Goal: Task Accomplishment & Management: Use online tool/utility

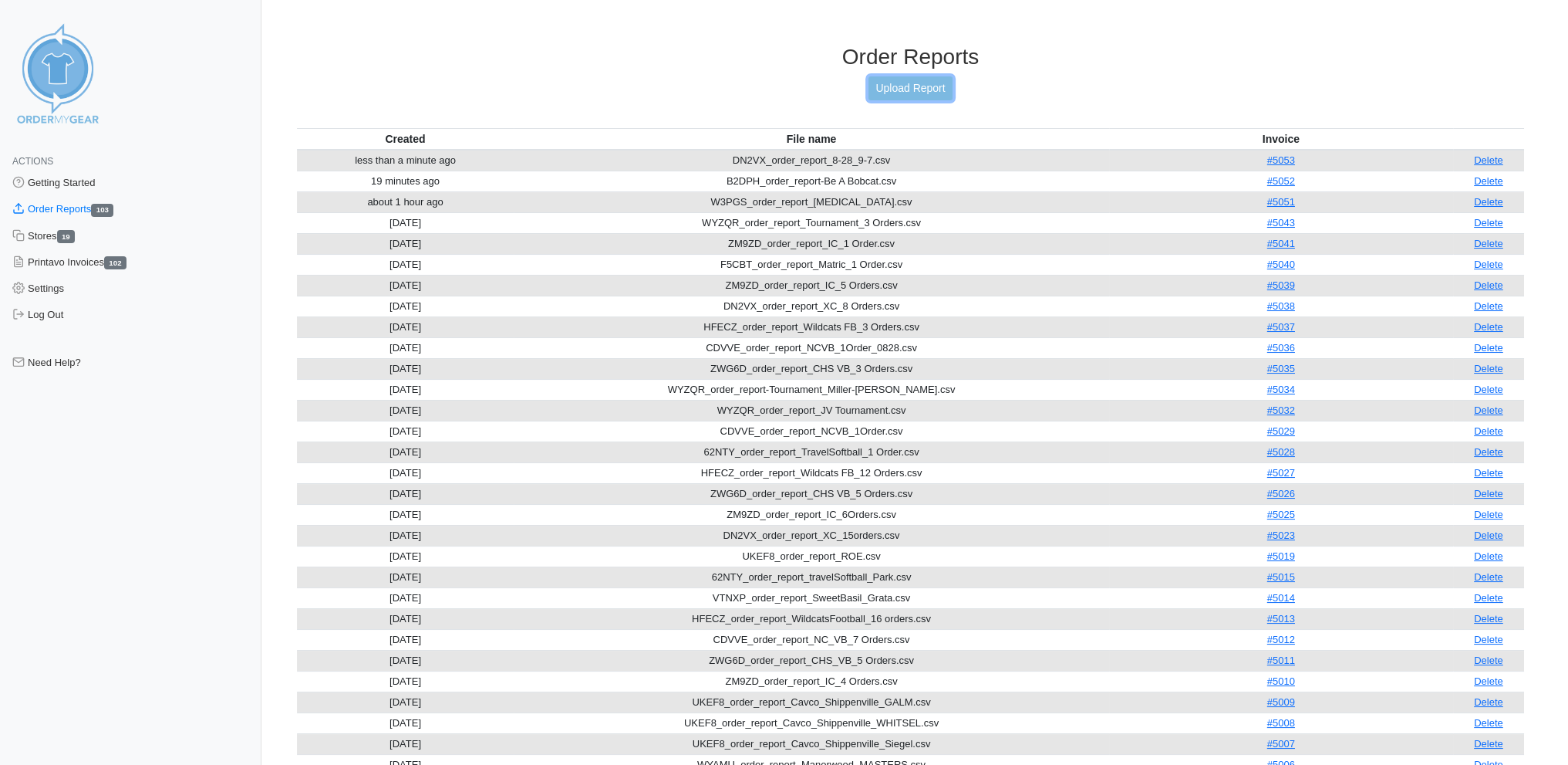
click at [915, 84] on link "Upload Report" at bounding box center [911, 88] width 84 height 24
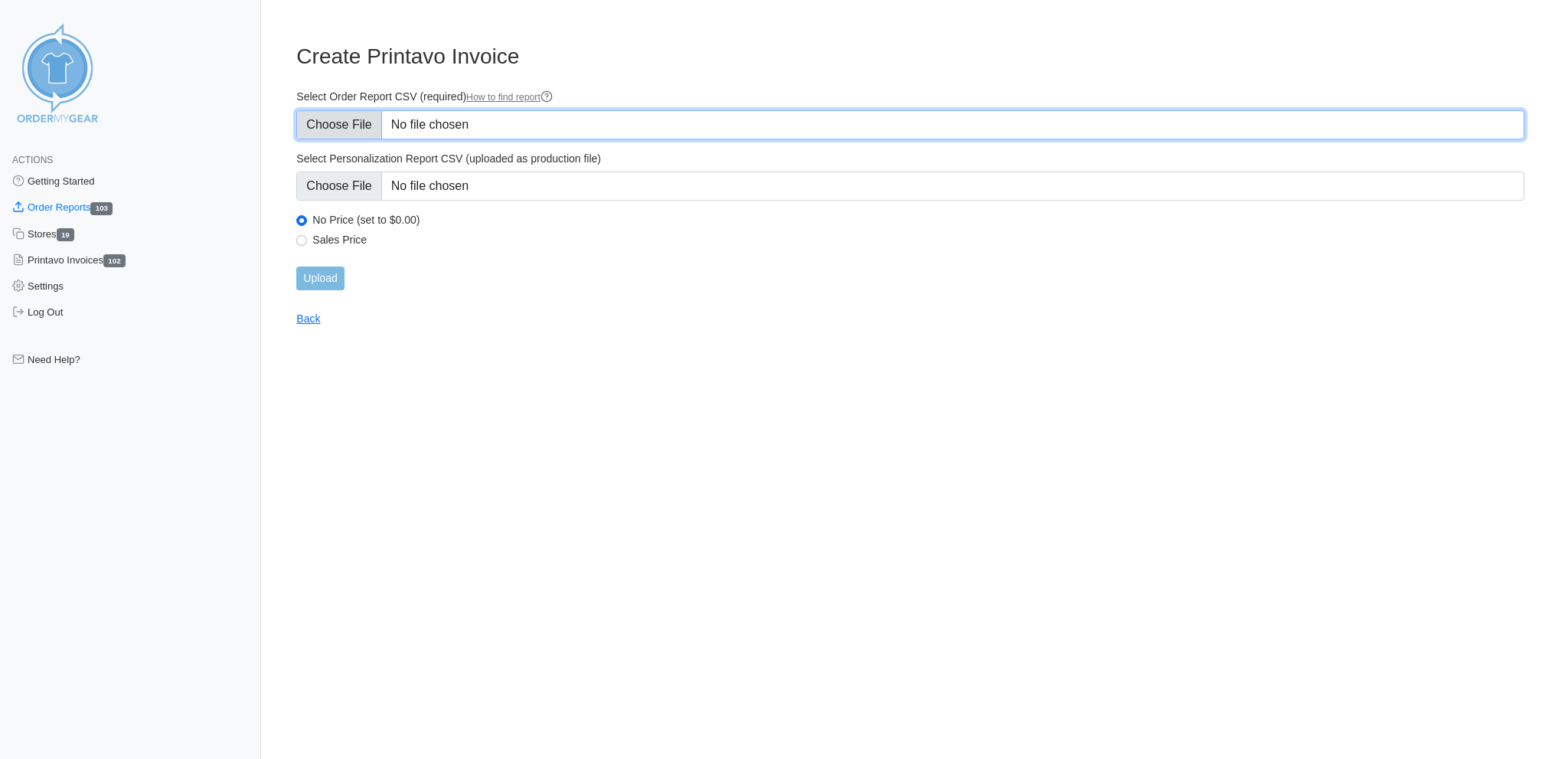
click at [342, 116] on input "Select Order Report CSV (required) How to find report" at bounding box center [910, 125] width 1228 height 29
type input "C:\fakepath\CDVVE_order_report_NCVB_3 Orders.csv"
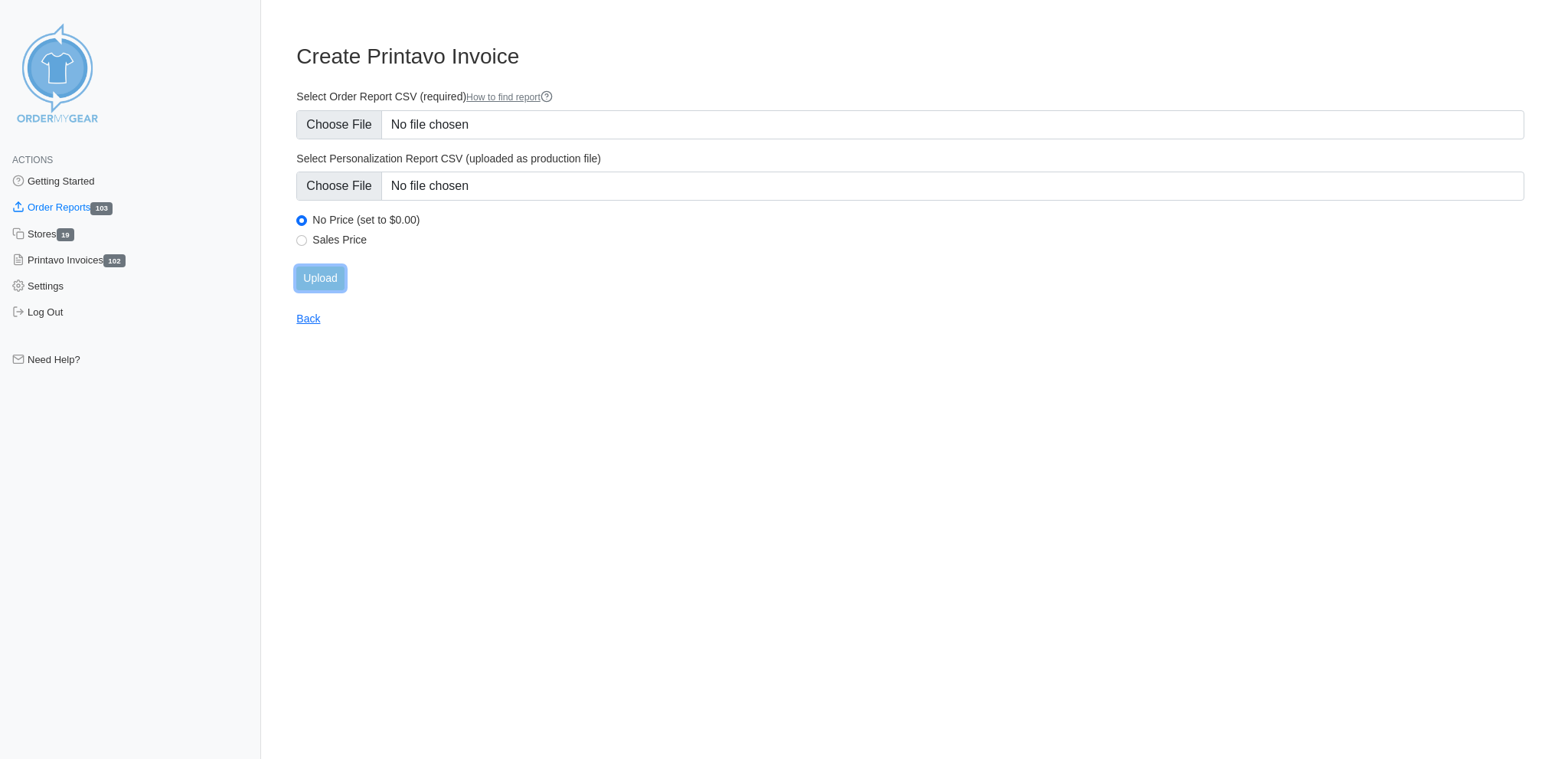
click at [322, 266] on input "Upload" at bounding box center [320, 278] width 47 height 24
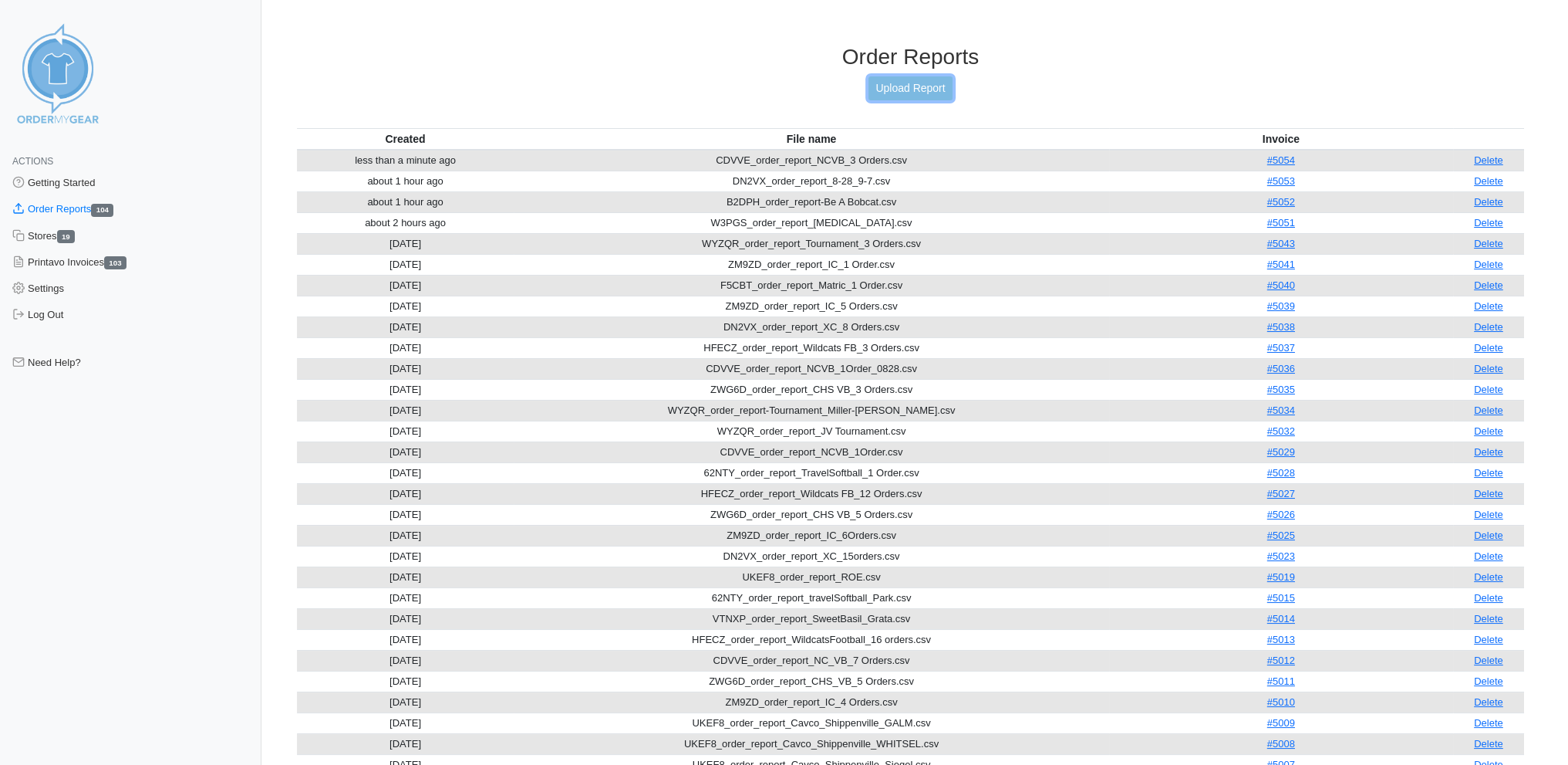
click at [899, 83] on link "Upload Report" at bounding box center [911, 88] width 84 height 24
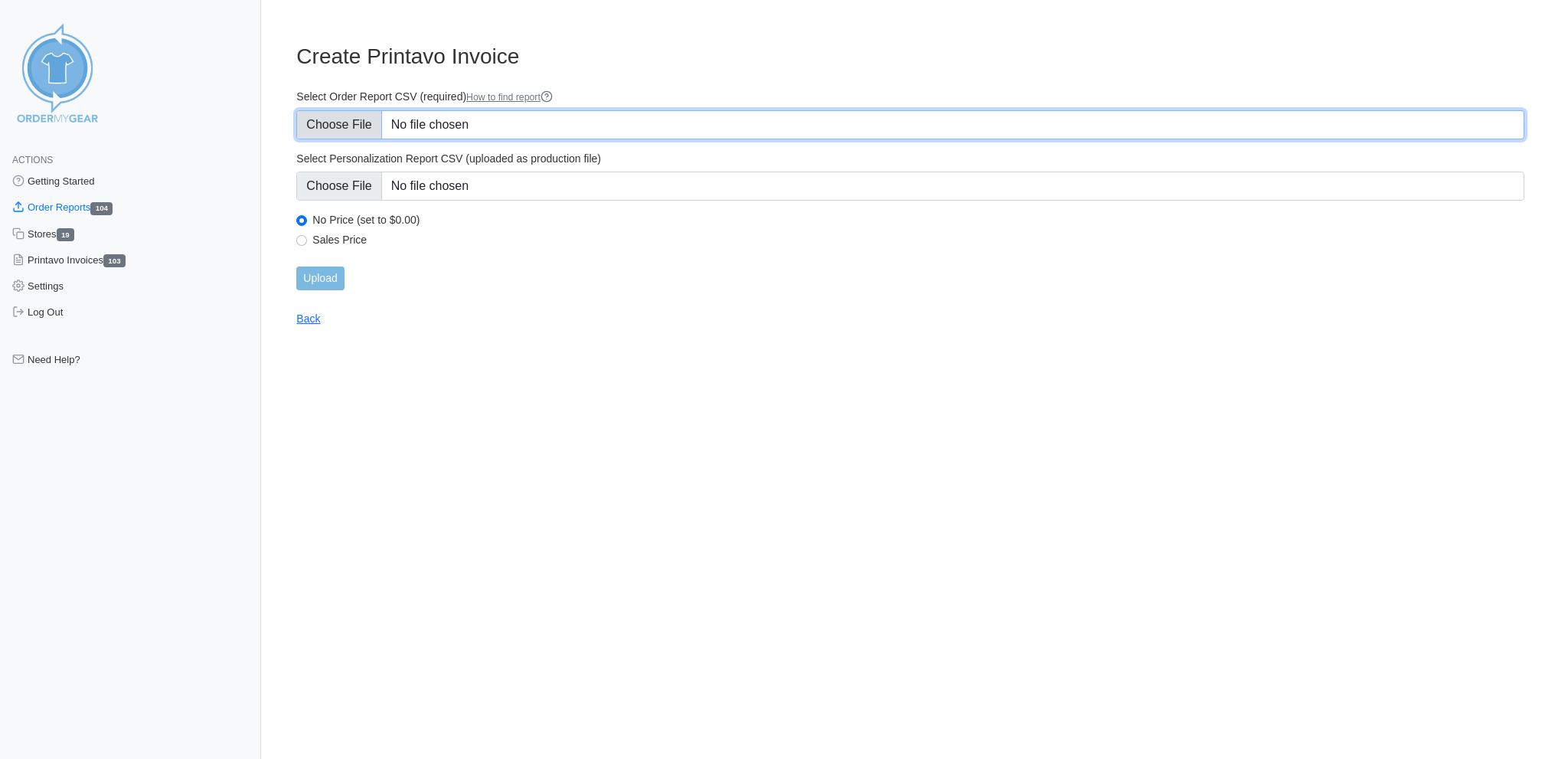
click at [338, 119] on input "Select Order Report CSV (required) How to find report" at bounding box center [910, 125] width 1228 height 29
type input "C:\fakepath\ZM9ZD_order_report_IC_4 Orders.csv"
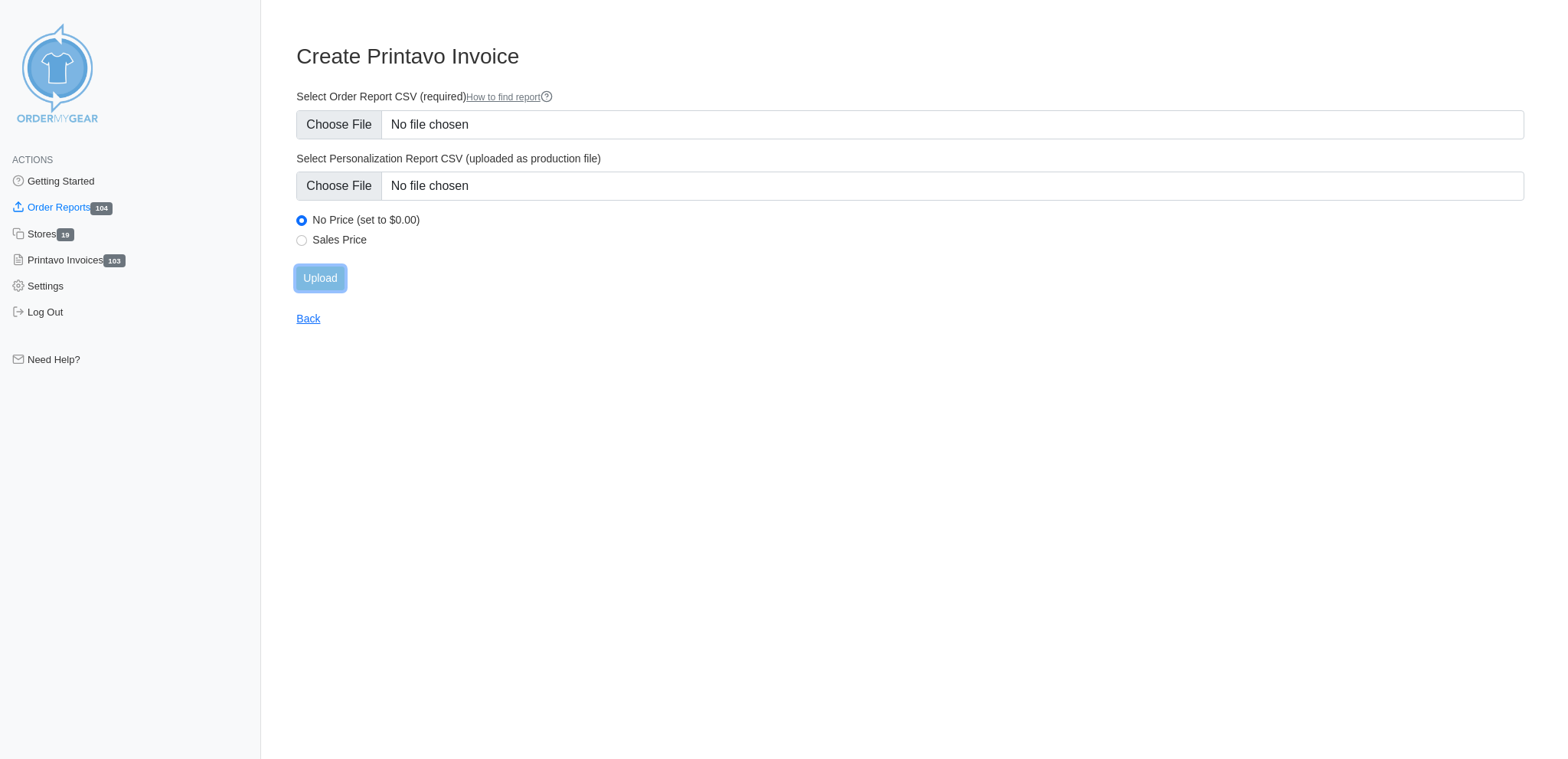
click at [329, 266] on input "Upload" at bounding box center [320, 278] width 47 height 24
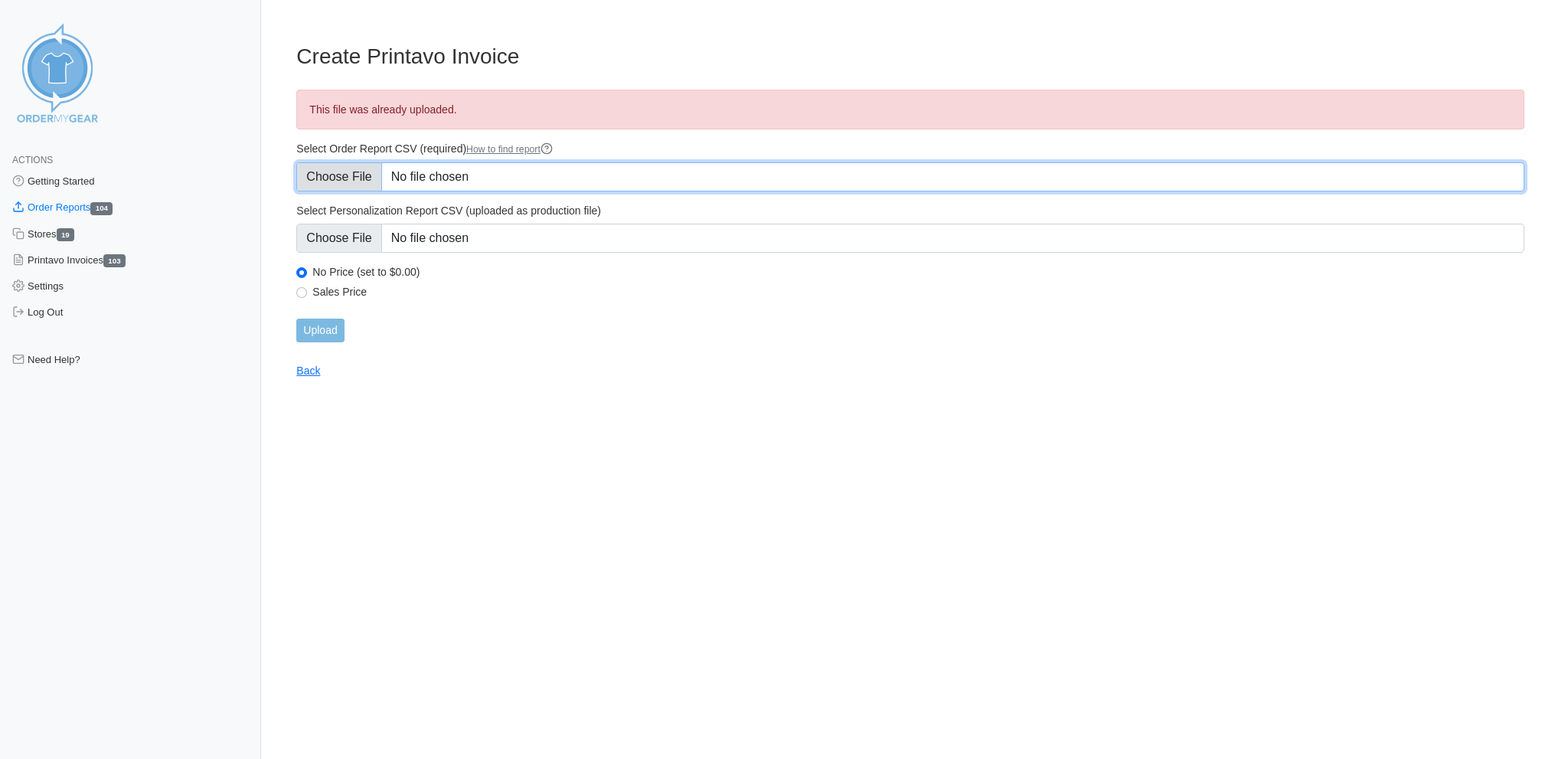
click at [345, 169] on input "Select Order Report CSV (required) How to find report" at bounding box center [910, 177] width 1228 height 29
type input "C:\fakepath\ZM9ZD_order_report_IC_4 Orders_Sept8.csv"
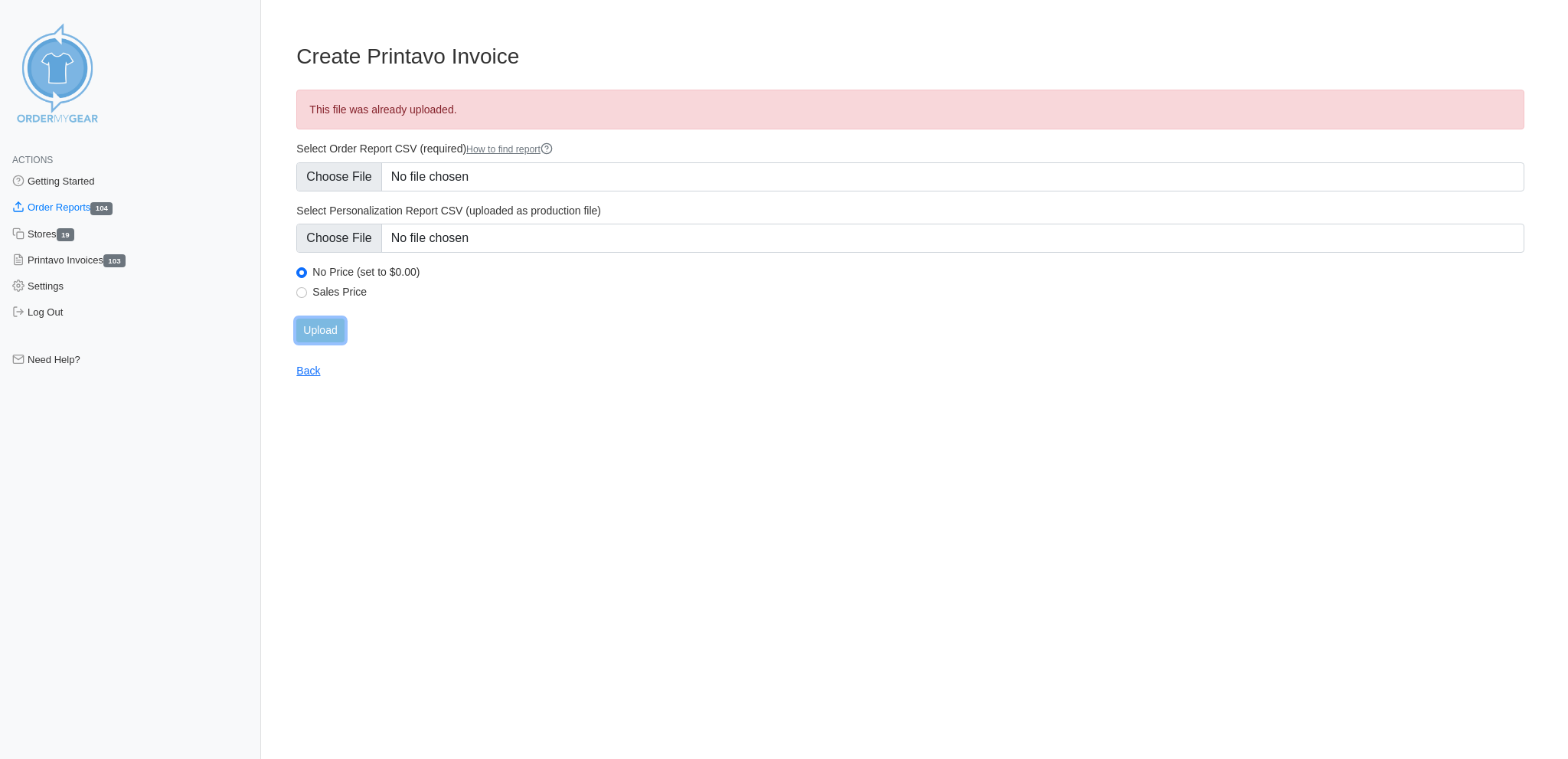
click at [318, 318] on input "Upload" at bounding box center [320, 329] width 47 height 24
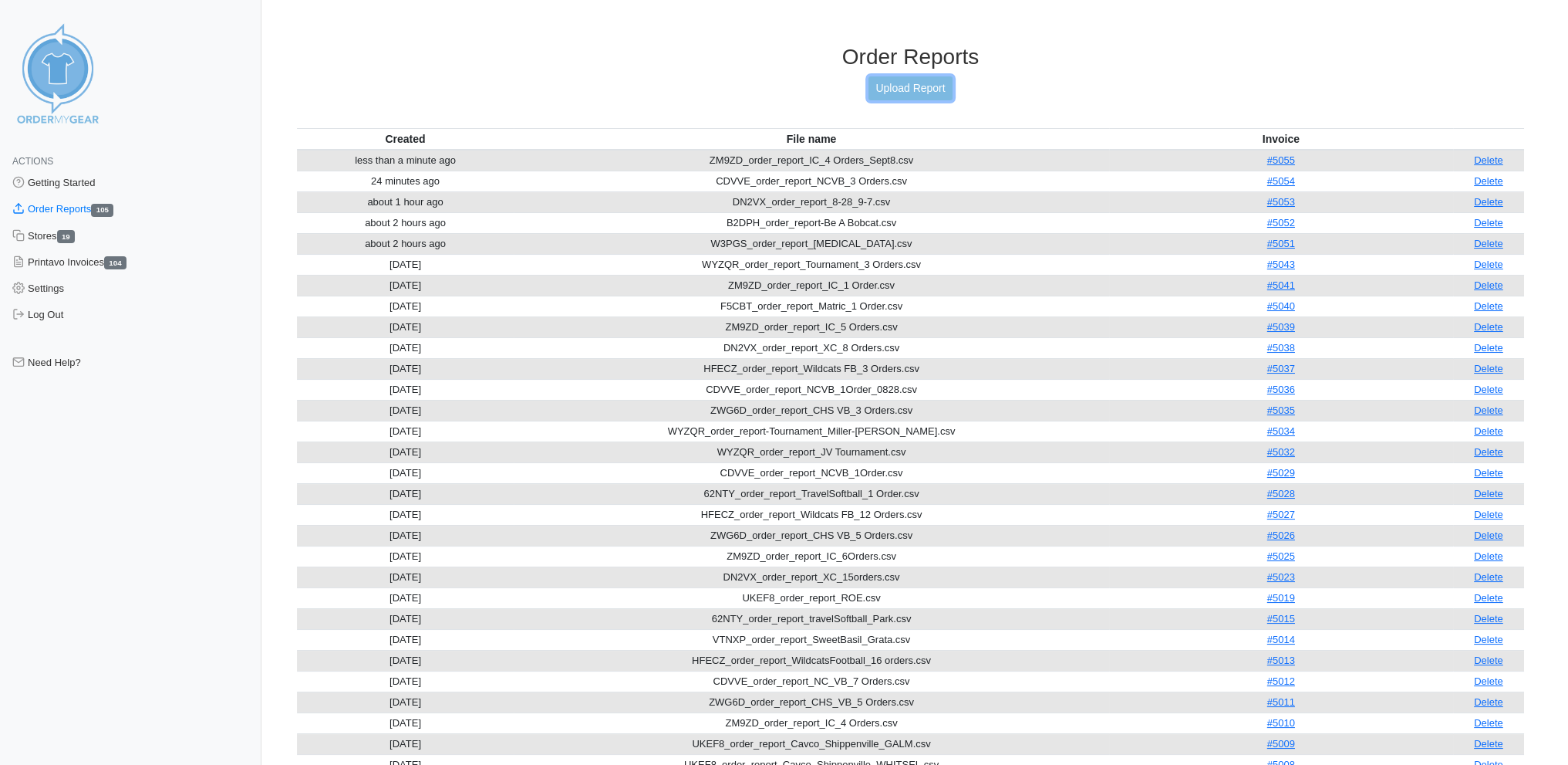
click at [895, 85] on link "Upload Report" at bounding box center [911, 88] width 84 height 24
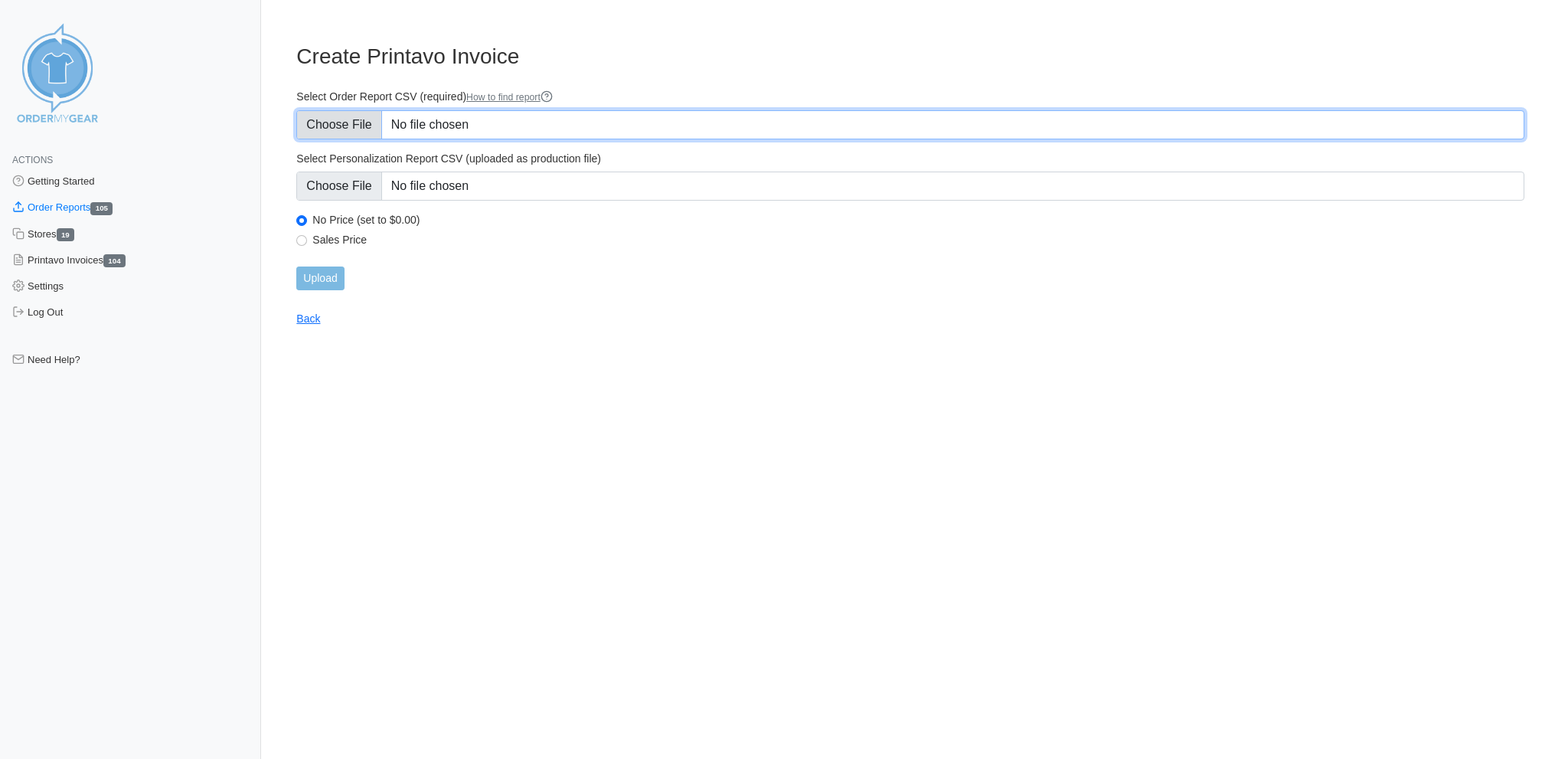
click at [346, 115] on input "Select Order Report CSV (required) How to find report" at bounding box center [910, 125] width 1228 height 29
type input "C:\fakepath\HFECZ_order_report_Football_3 Orders_sept 8.csv"
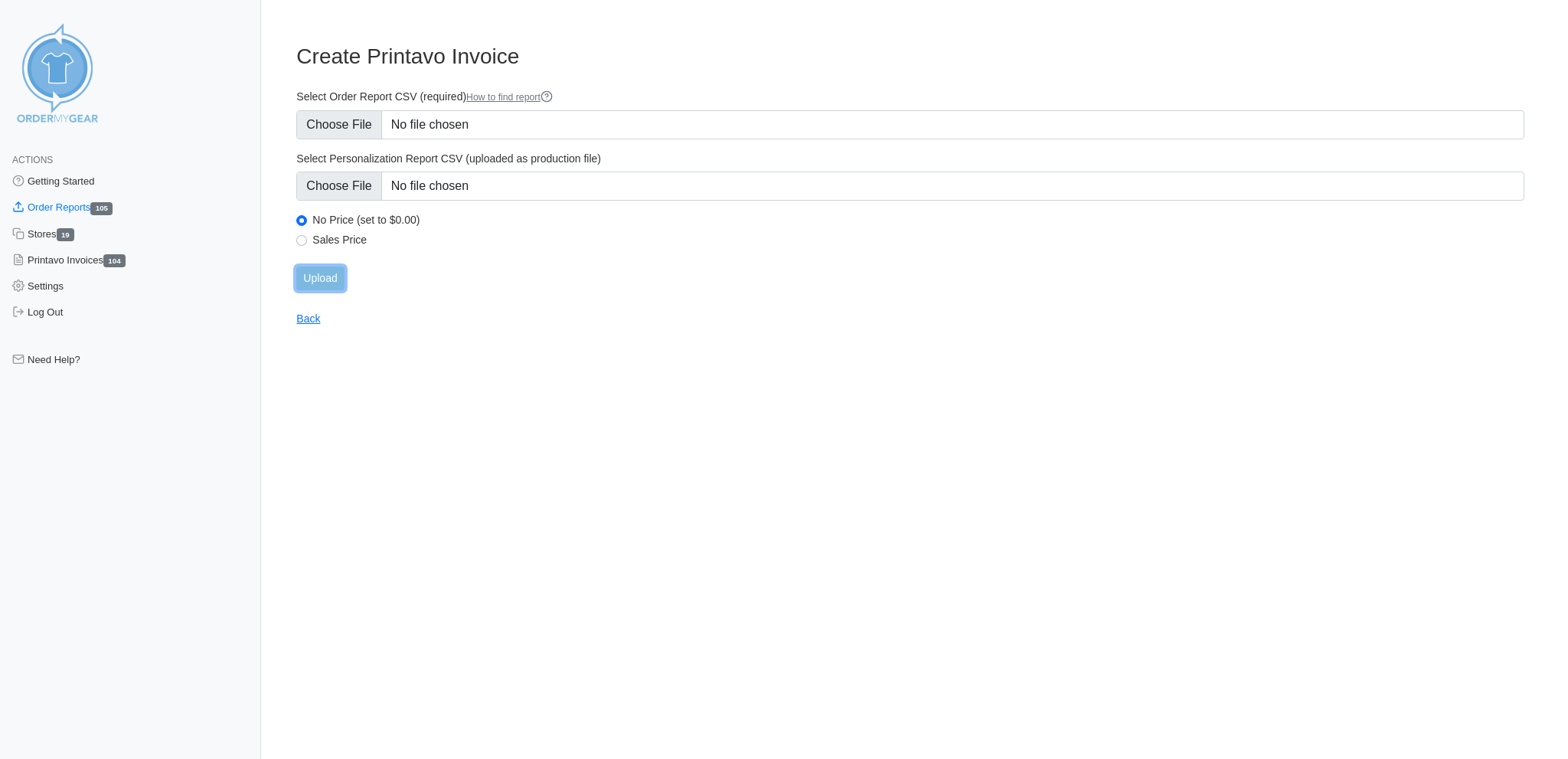
click at [328, 266] on input "Upload" at bounding box center [320, 278] width 47 height 24
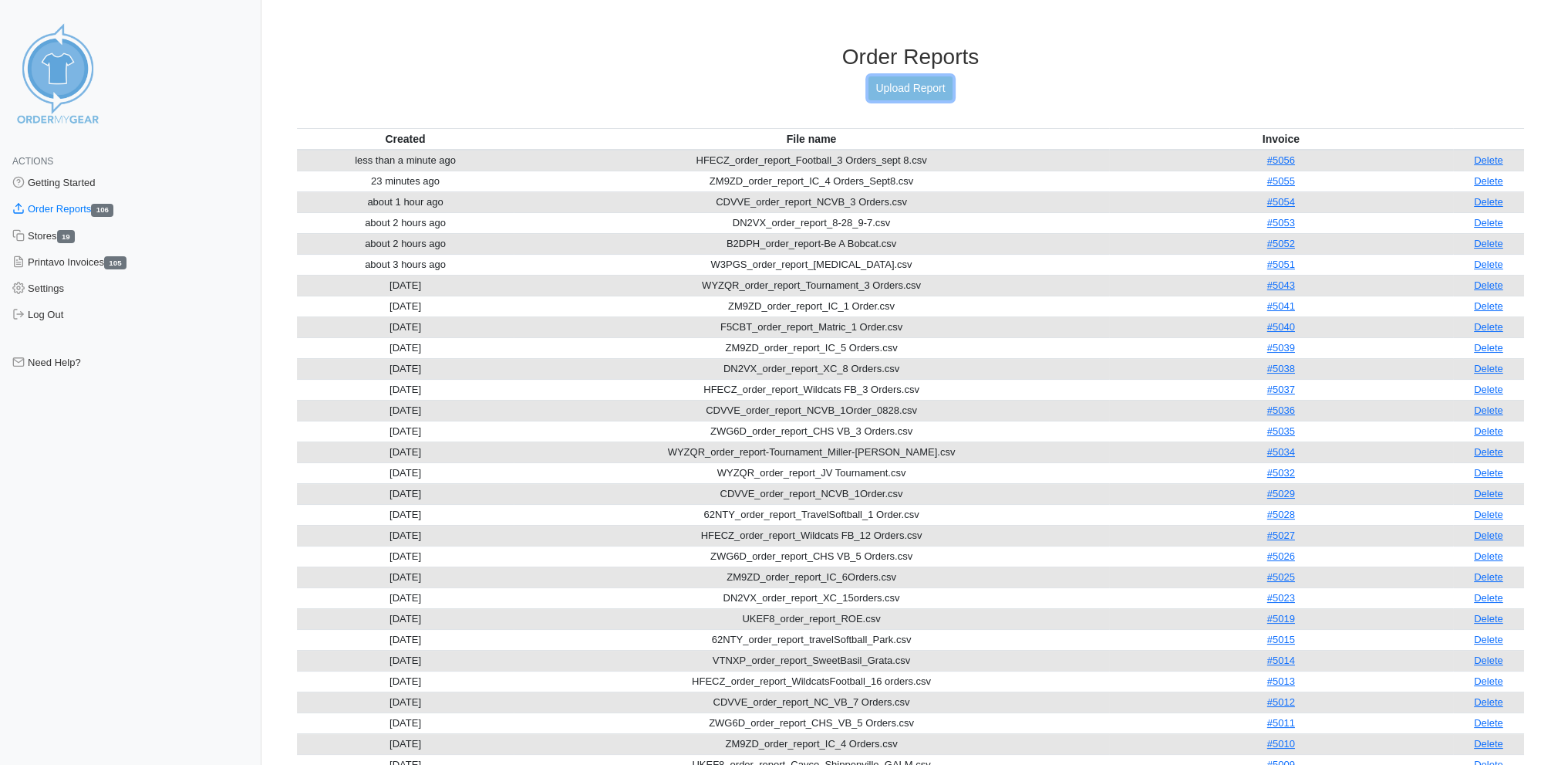
click at [936, 84] on link "Upload Report" at bounding box center [911, 88] width 84 height 24
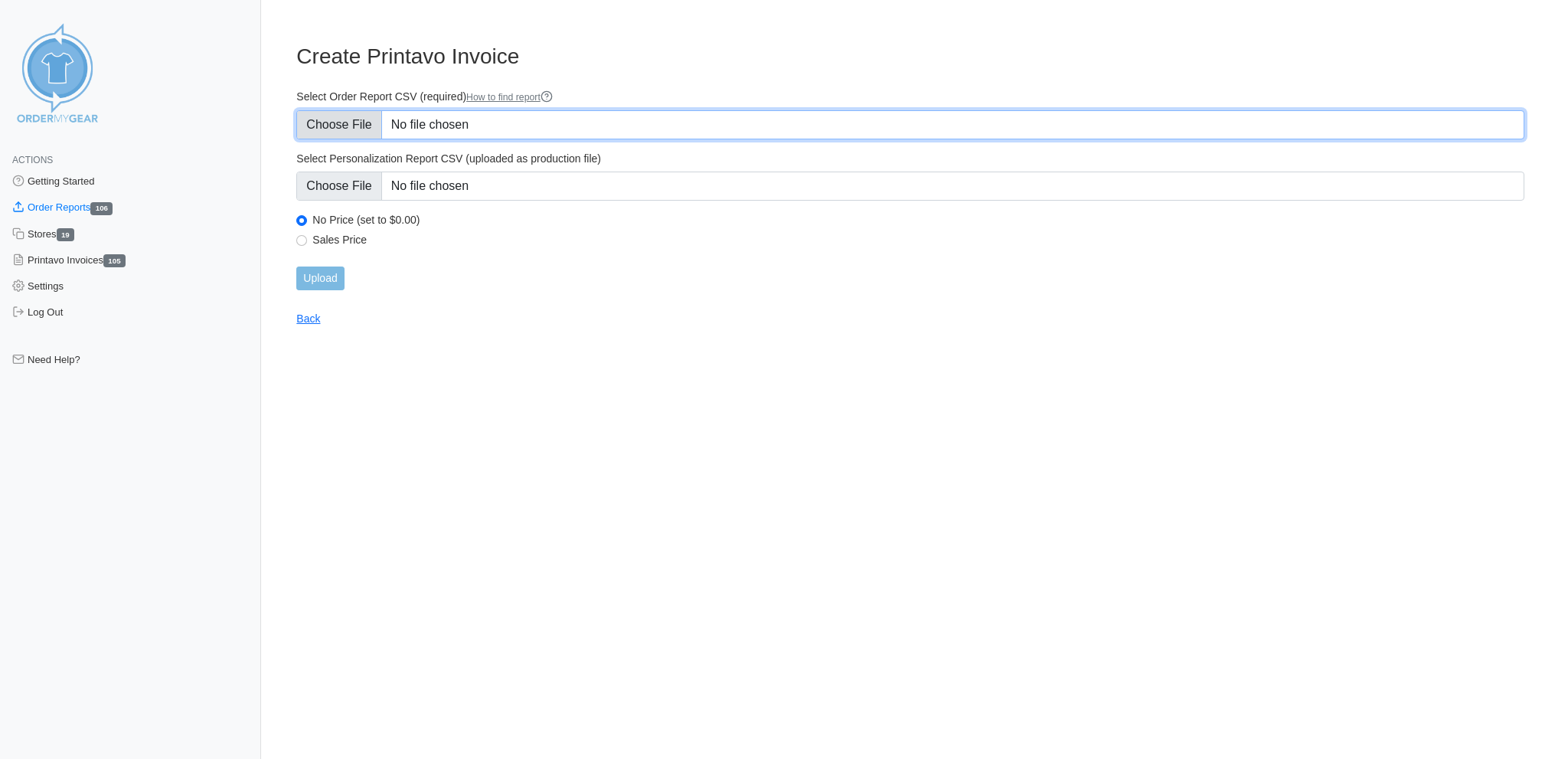
click at [351, 120] on input "Select Order Report CSV (required) How to find report" at bounding box center [910, 125] width 1228 height 29
type input "C:\fakepath\WYZQR_order_report_Tournament_sept8.csv"
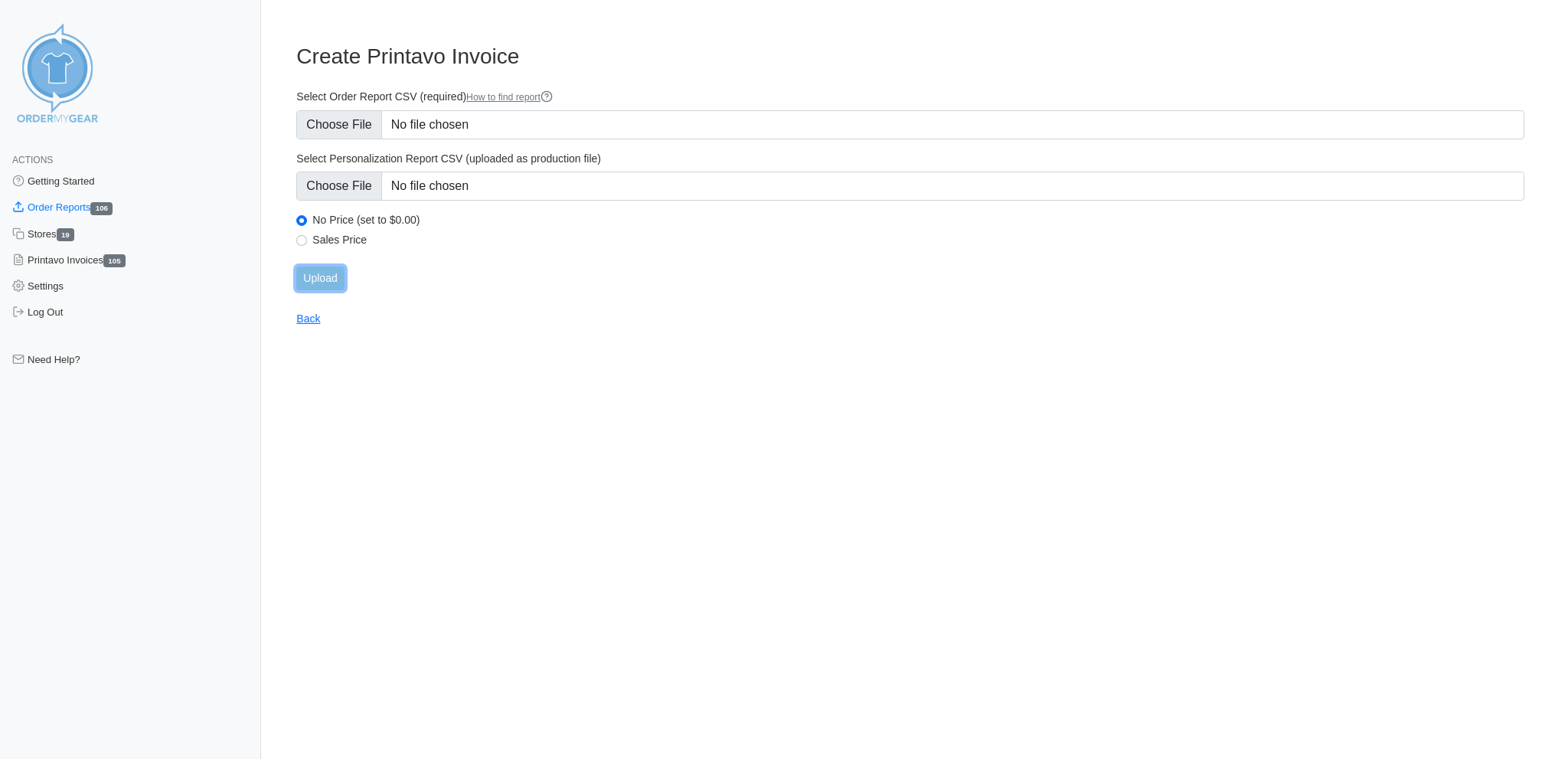
click at [329, 266] on input "Upload" at bounding box center [320, 278] width 47 height 24
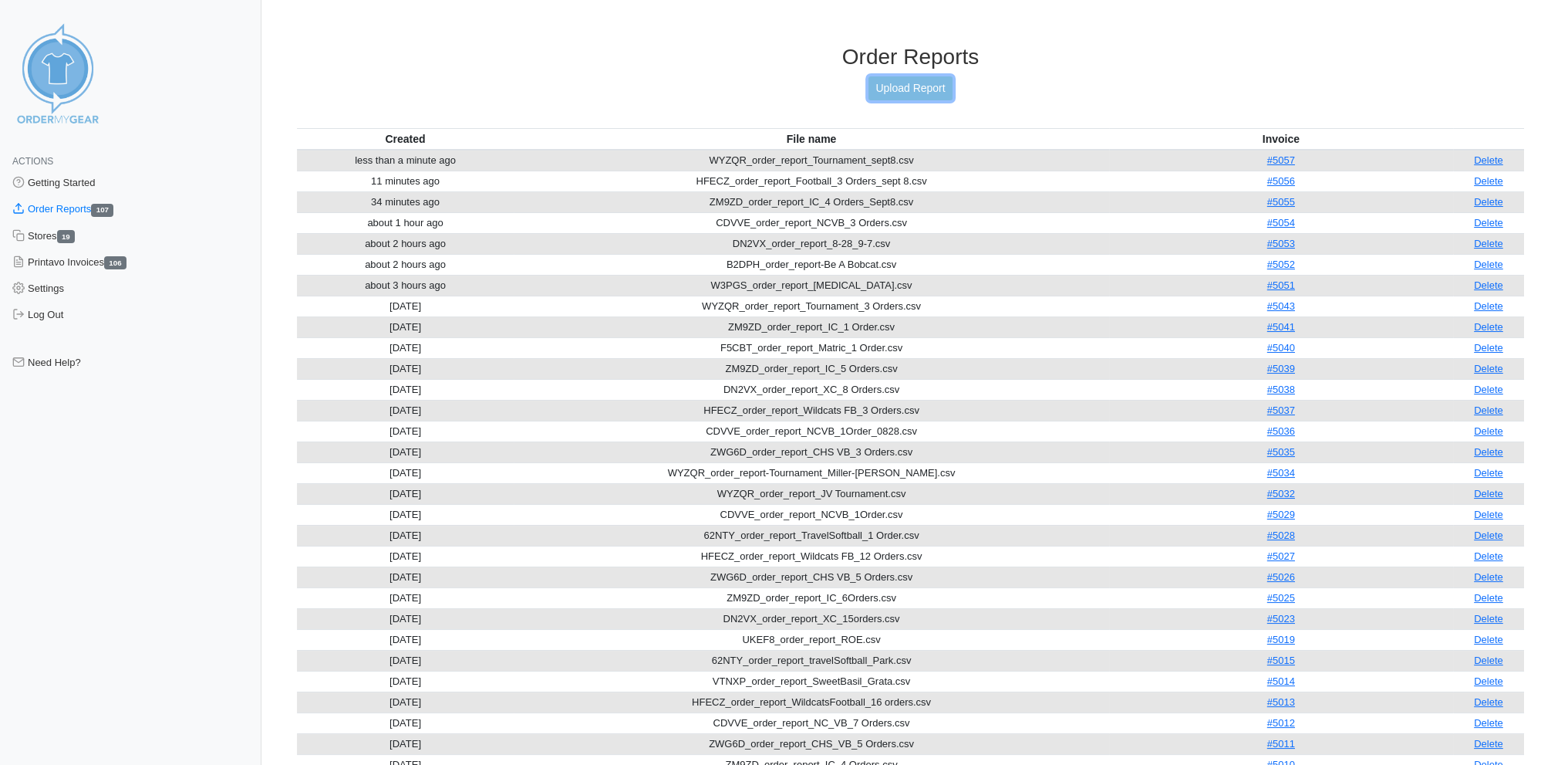
click at [928, 80] on link "Upload Report" at bounding box center [911, 88] width 84 height 24
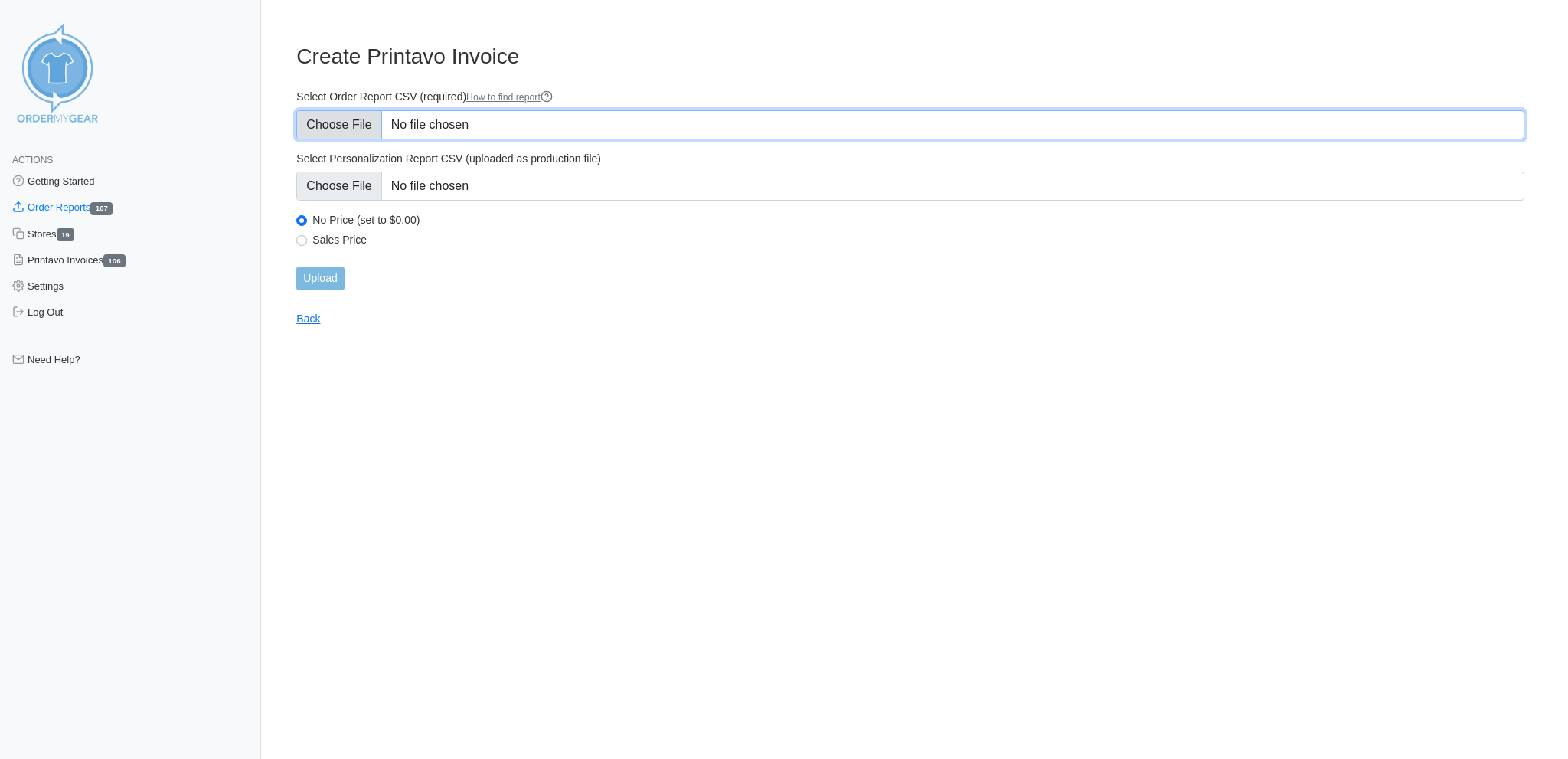
click at [353, 115] on input "Select Order Report CSV (required) How to find report" at bounding box center [910, 125] width 1228 height 29
type input "C:\fakepath\ZWG6D_order_report_CHSVB_5 Orders_sept8.csv"
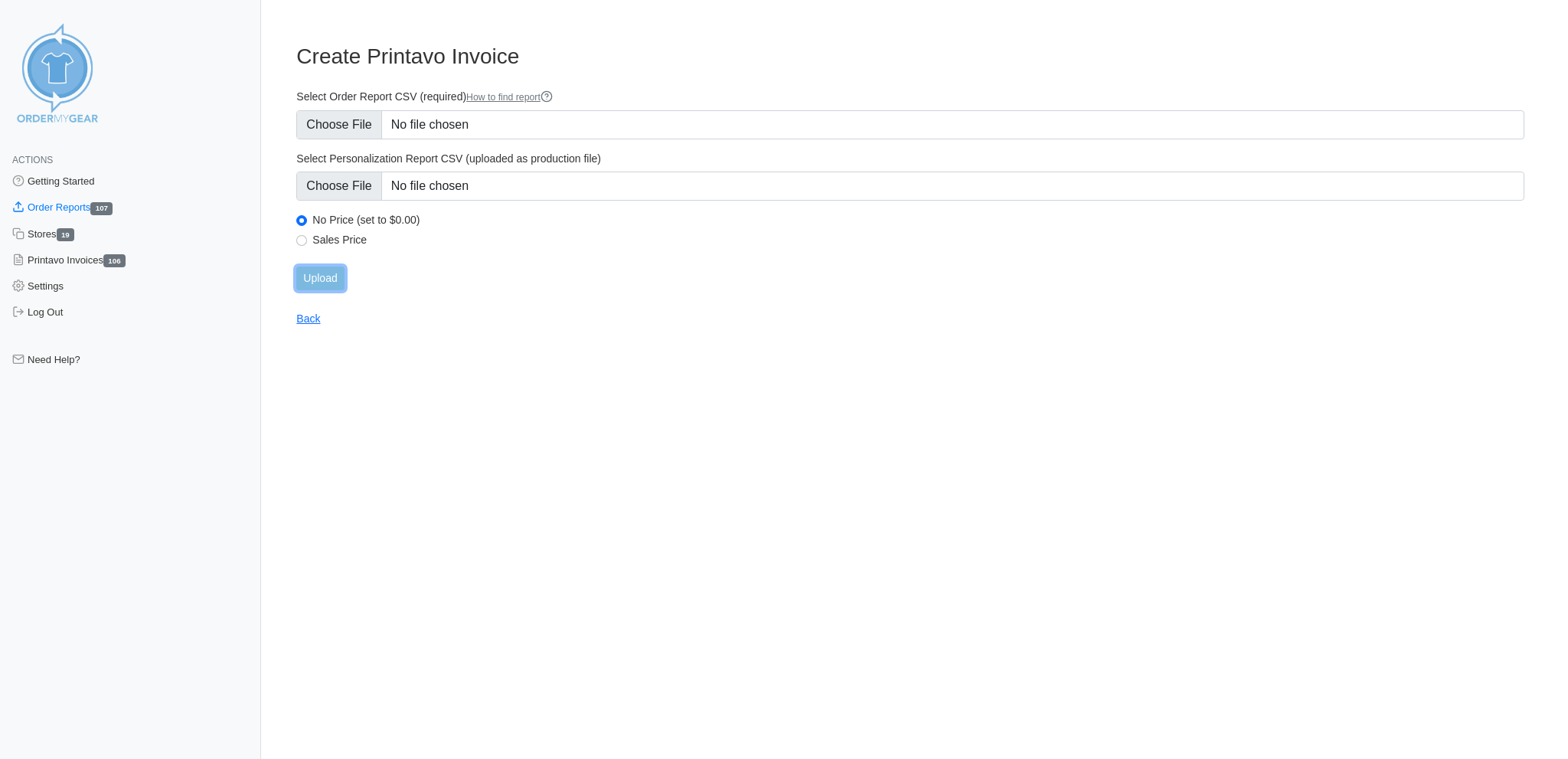
click at [317, 266] on input "Upload" at bounding box center [320, 278] width 47 height 24
